Goal: Understand process/instructions: Learn how to perform a task or action

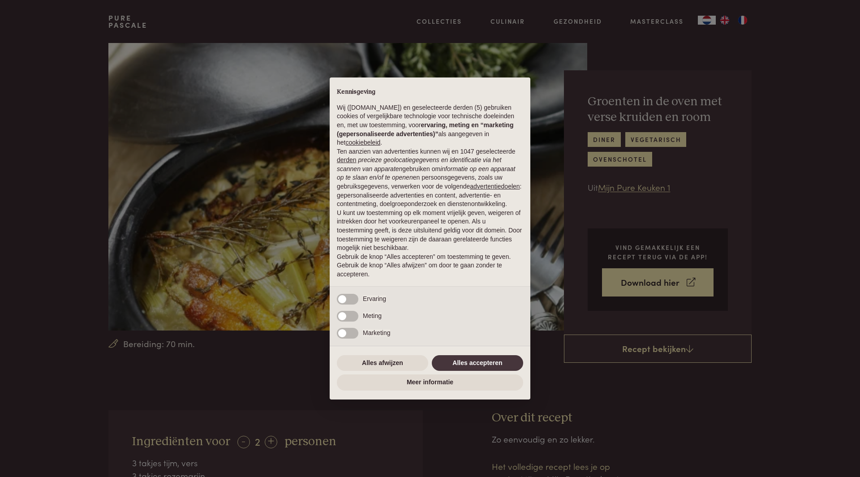
click at [205, 441] on div "× Kennisgeving Wij ([DOMAIN_NAME]) en geselecteerde derden (5) gebruiken cookie…" at bounding box center [430, 238] width 860 height 477
click at [481, 362] on button "Alles accepteren" at bounding box center [477, 363] width 91 height 16
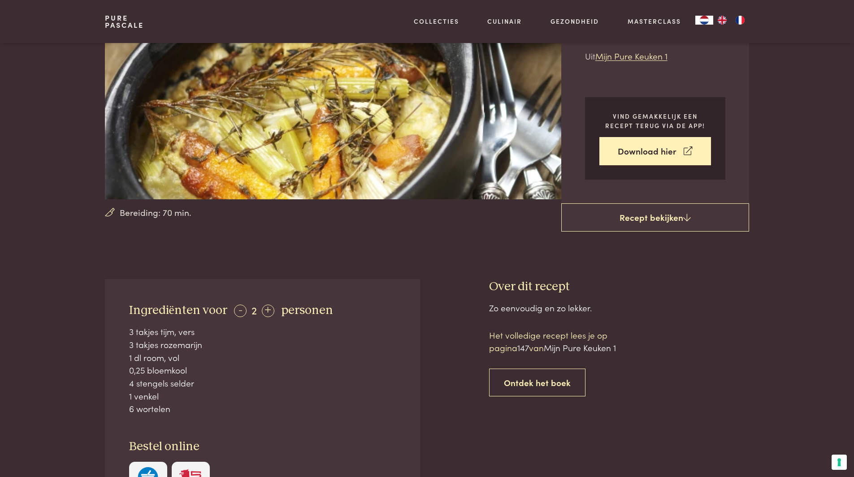
scroll to position [173, 0]
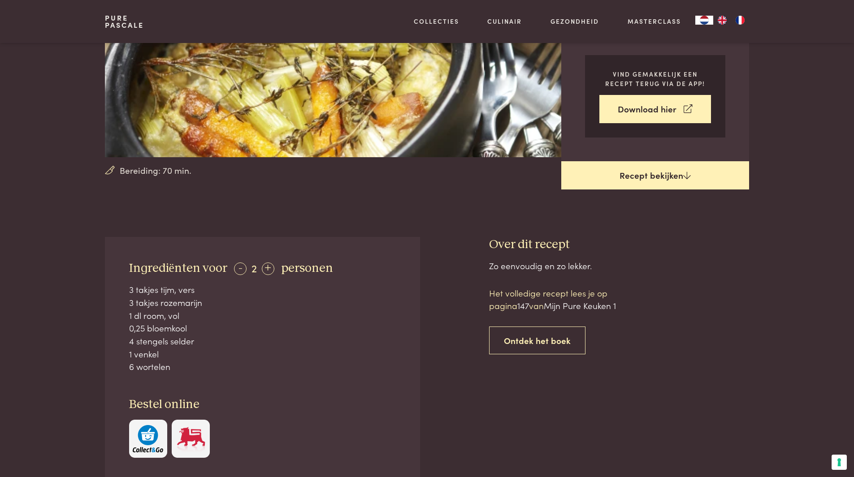
click at [607, 170] on link "Recept bekijken" at bounding box center [655, 175] width 188 height 29
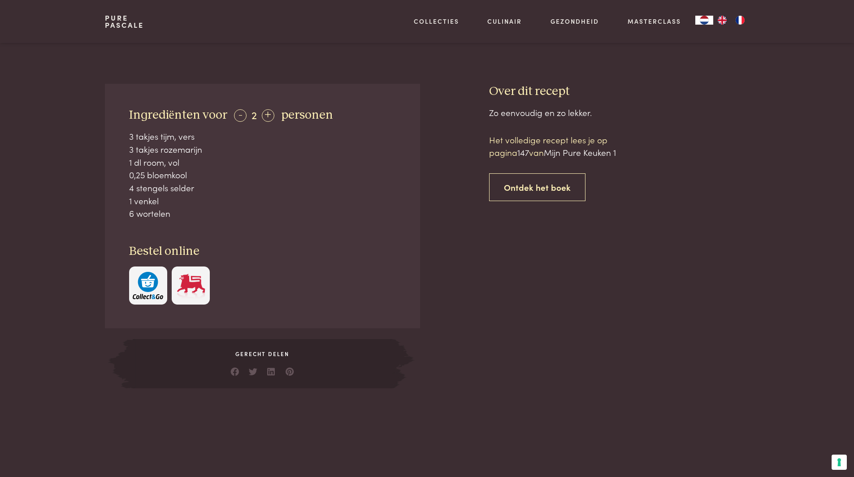
scroll to position [303, 0]
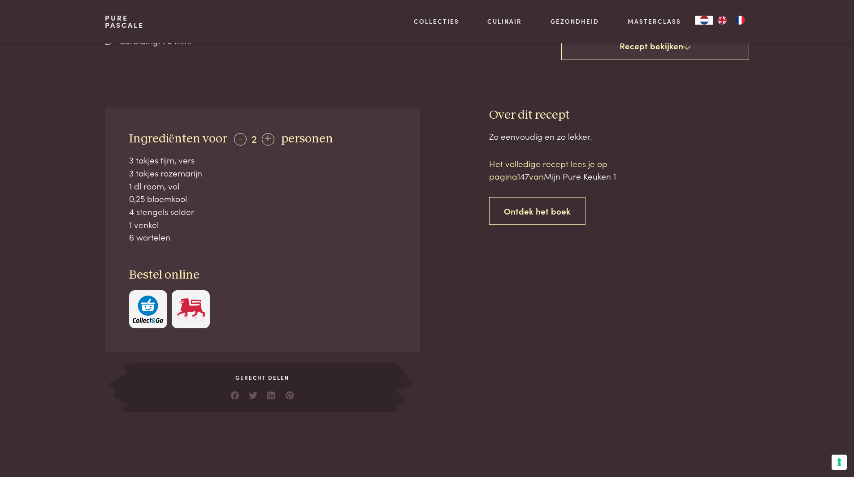
click at [502, 113] on h3 "Over dit recept" at bounding box center [619, 116] width 260 height 16
click at [489, 112] on h3 "Over dit recept" at bounding box center [619, 116] width 260 height 16
click at [535, 115] on h3 "Over dit recept" at bounding box center [619, 116] width 260 height 16
